Goal: Information Seeking & Learning: Understand process/instructions

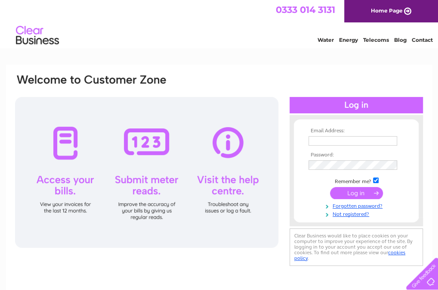
type input "[EMAIL_ADDRESS][DOMAIN_NAME]"
click at [358, 192] on input "submit" at bounding box center [356, 193] width 53 height 12
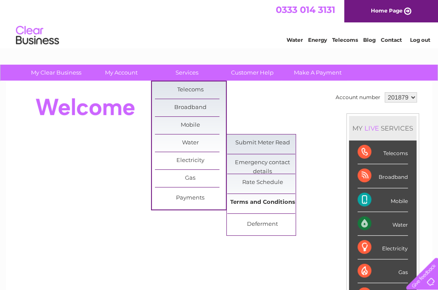
click at [258, 201] on link "Terms and Conditions" at bounding box center [262, 202] width 71 height 17
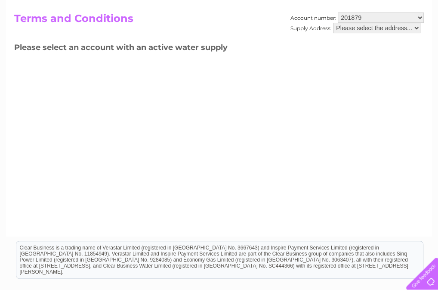
scroll to position [43, 0]
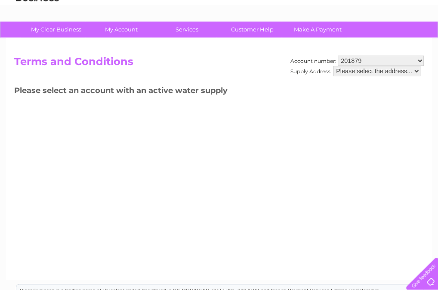
click at [416, 69] on select "Please select the address..." at bounding box center [376, 71] width 87 height 10
click at [416, 70] on select "Please select the address..." at bounding box center [376, 71] width 87 height 10
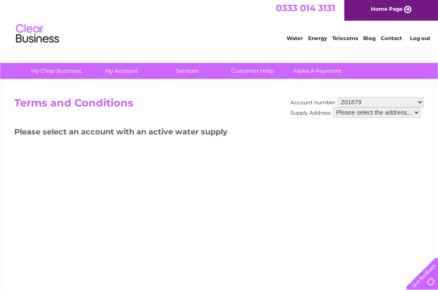
scroll to position [0, 0]
